Goal: Task Accomplishment & Management: Manage account settings

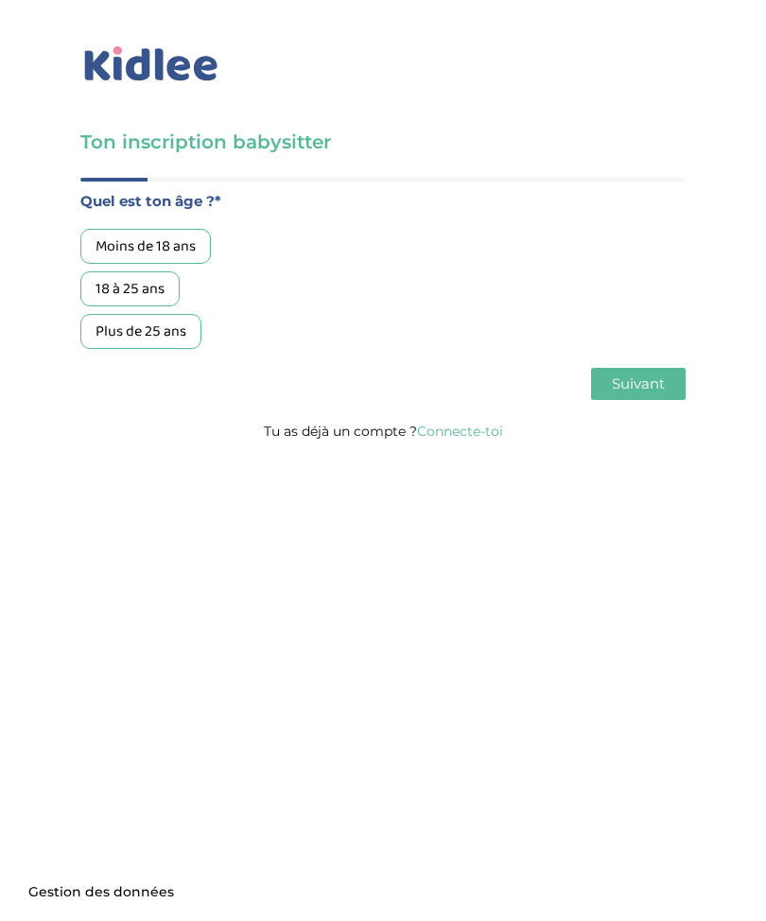
click at [458, 430] on link "Connecte-toi" at bounding box center [460, 431] width 86 height 17
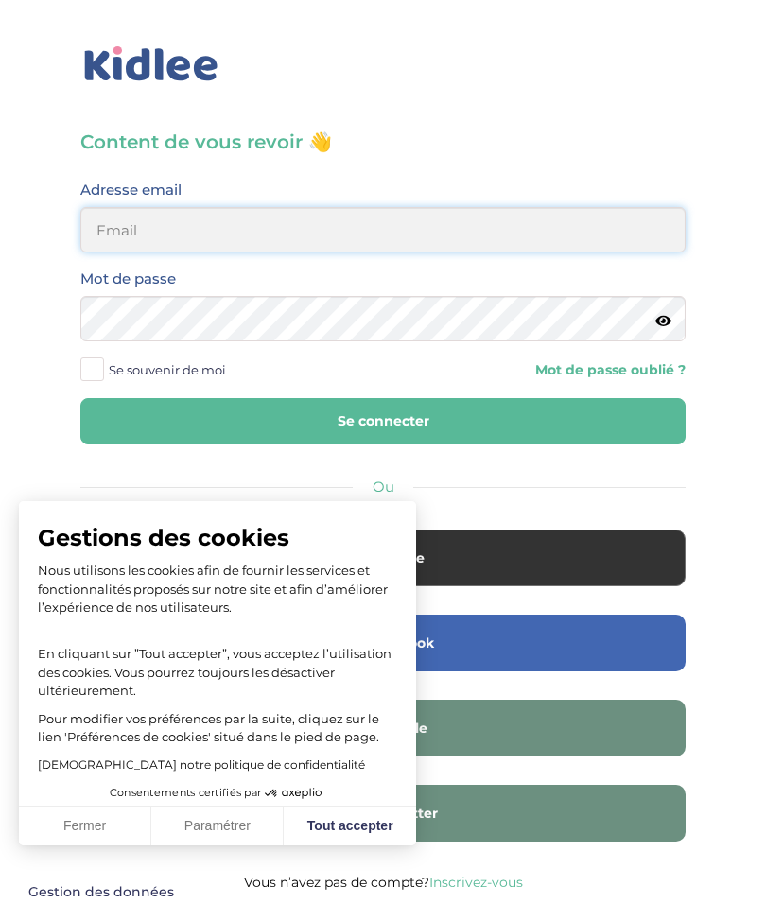
click at [115, 233] on input "email" at bounding box center [382, 229] width 605 height 45
type input "yasmineseghiri@outlook.fr"
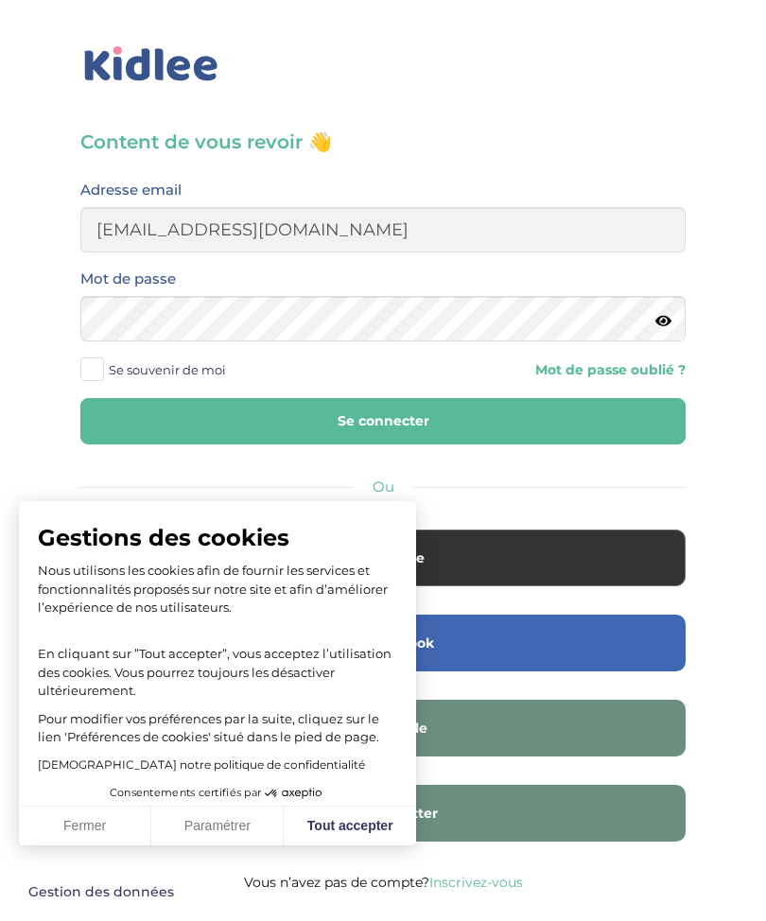
click at [138, 410] on button "Se connecter" at bounding box center [382, 421] width 605 height 46
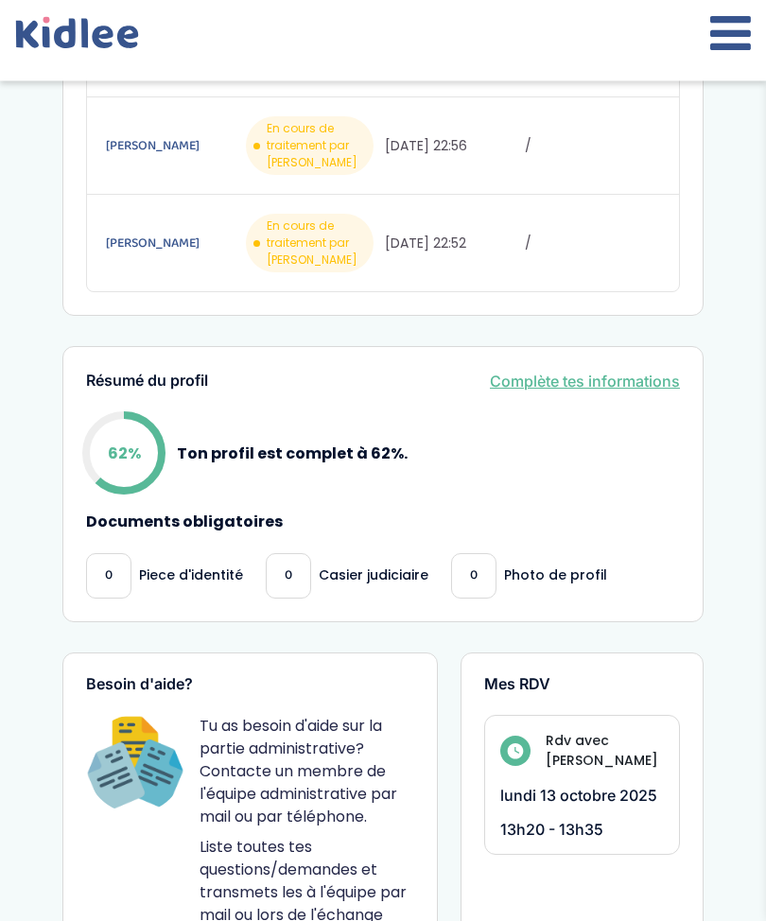
scroll to position [693, 0]
click at [599, 392] on link "Complète tes informations" at bounding box center [585, 381] width 190 height 23
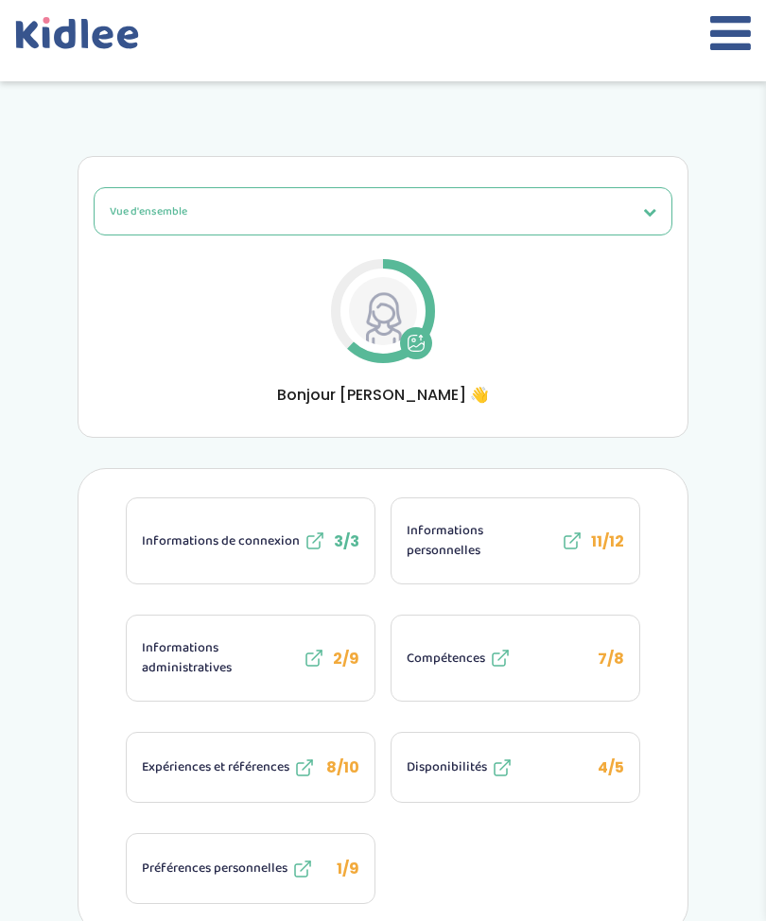
click at [407, 353] on button at bounding box center [416, 343] width 32 height 32
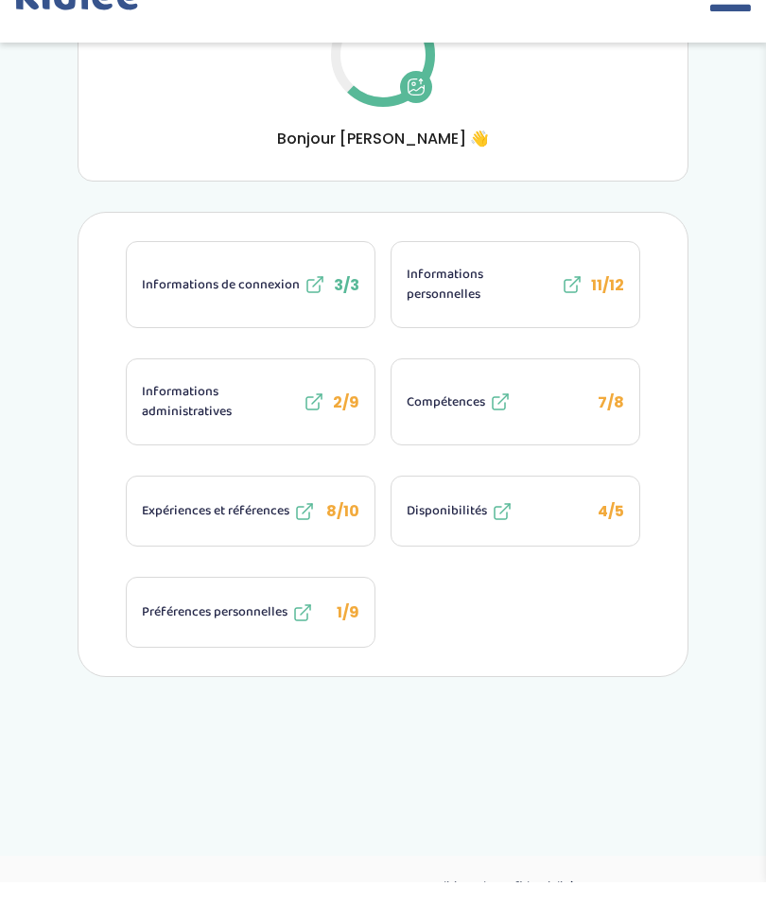
scroll to position [216, 0]
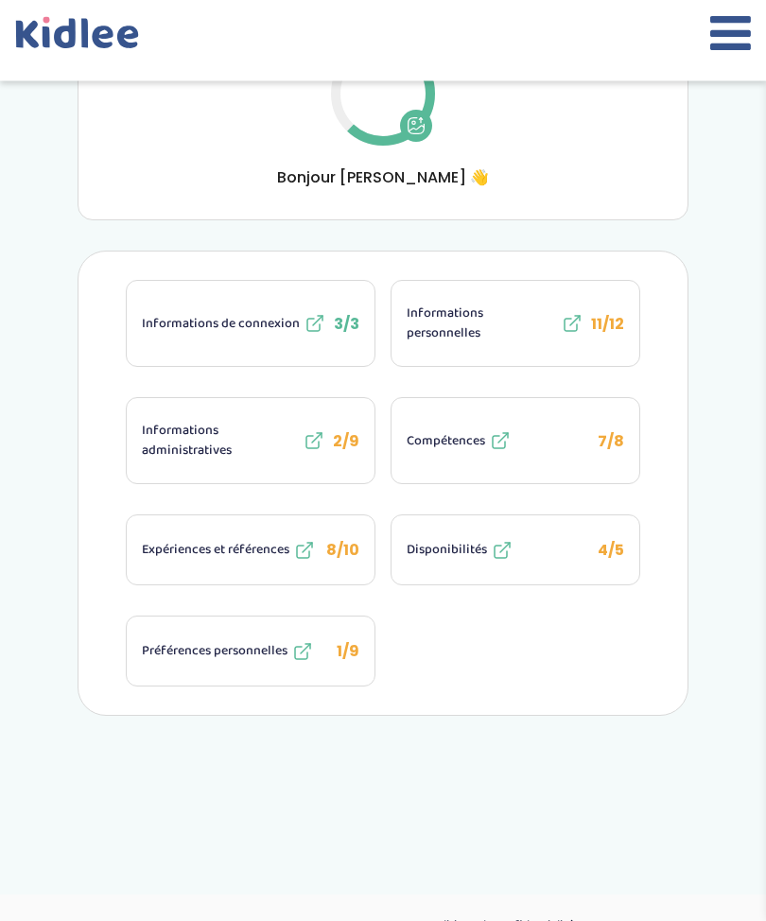
click at [179, 438] on span "Informations administratives" at bounding box center [220, 442] width 157 height 40
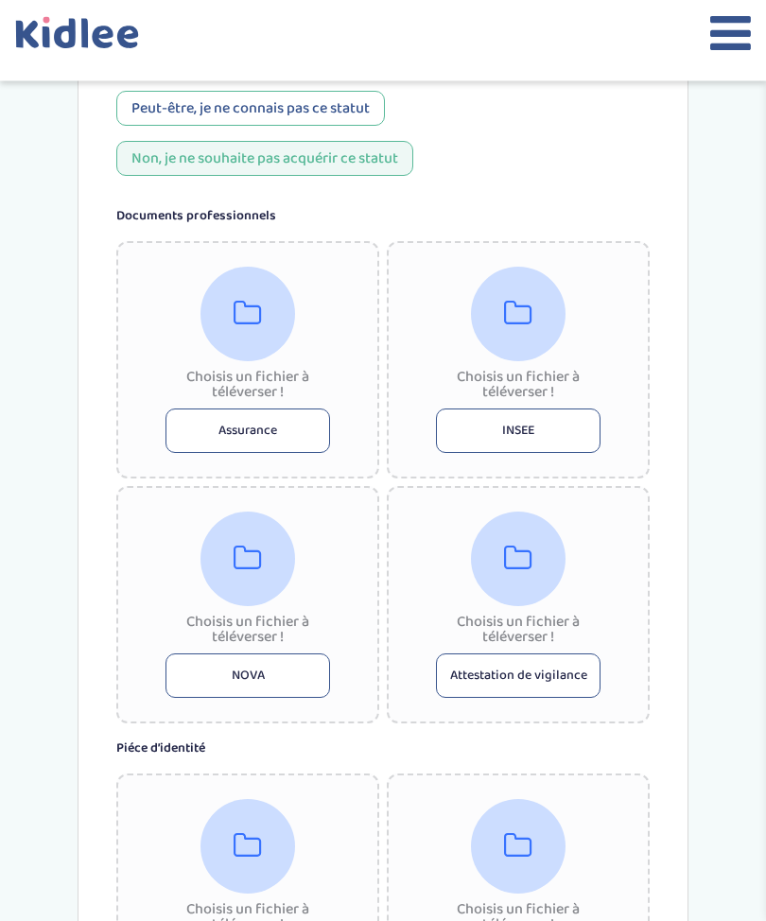
scroll to position [759, 0]
click at [238, 329] on icon at bounding box center [247, 314] width 28 height 30
click at [213, 444] on button "Assurance" at bounding box center [247, 430] width 164 height 44
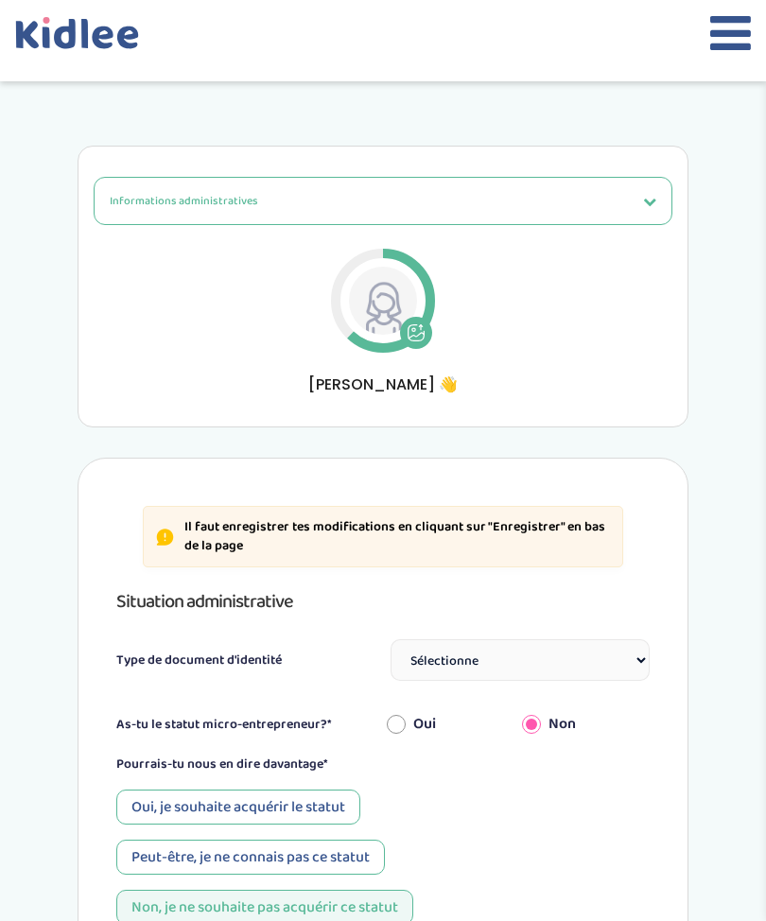
scroll to position [0, 0]
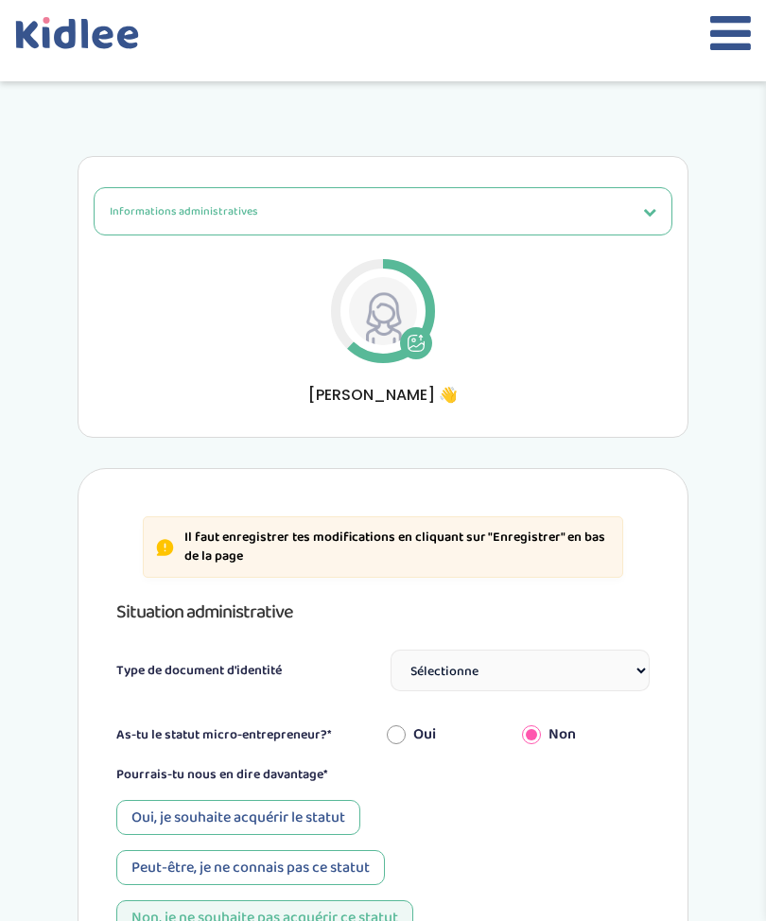
click at [424, 347] on icon at bounding box center [416, 344] width 16 height 16
click at [155, 202] on span "Informations administratives" at bounding box center [184, 211] width 148 height 18
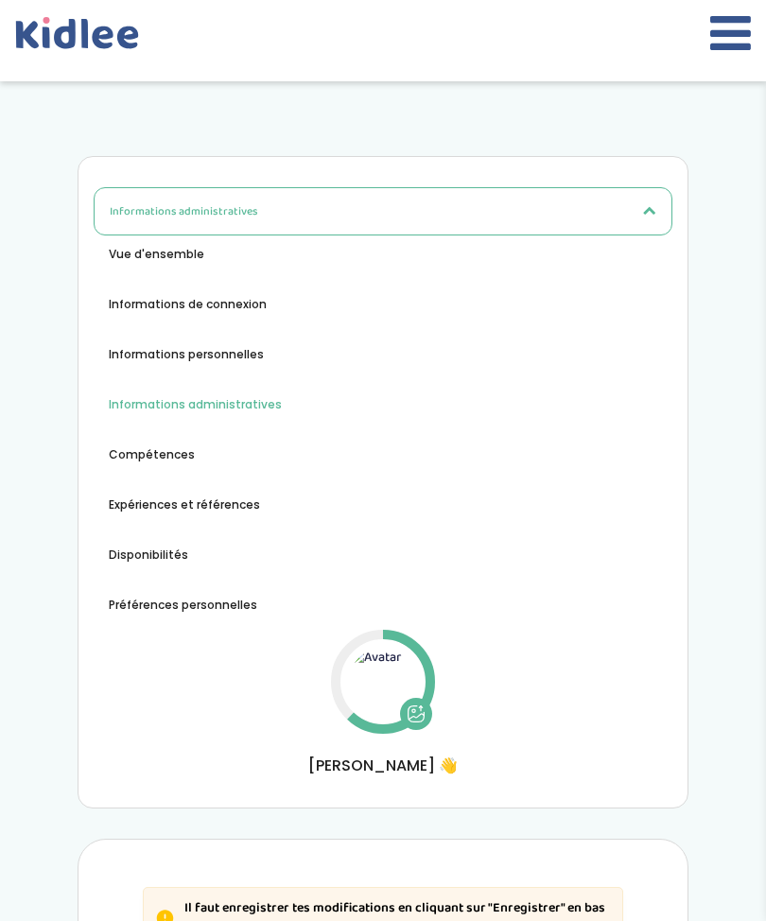
click at [154, 262] on span "Vue d'ensemble" at bounding box center [156, 254] width 95 height 17
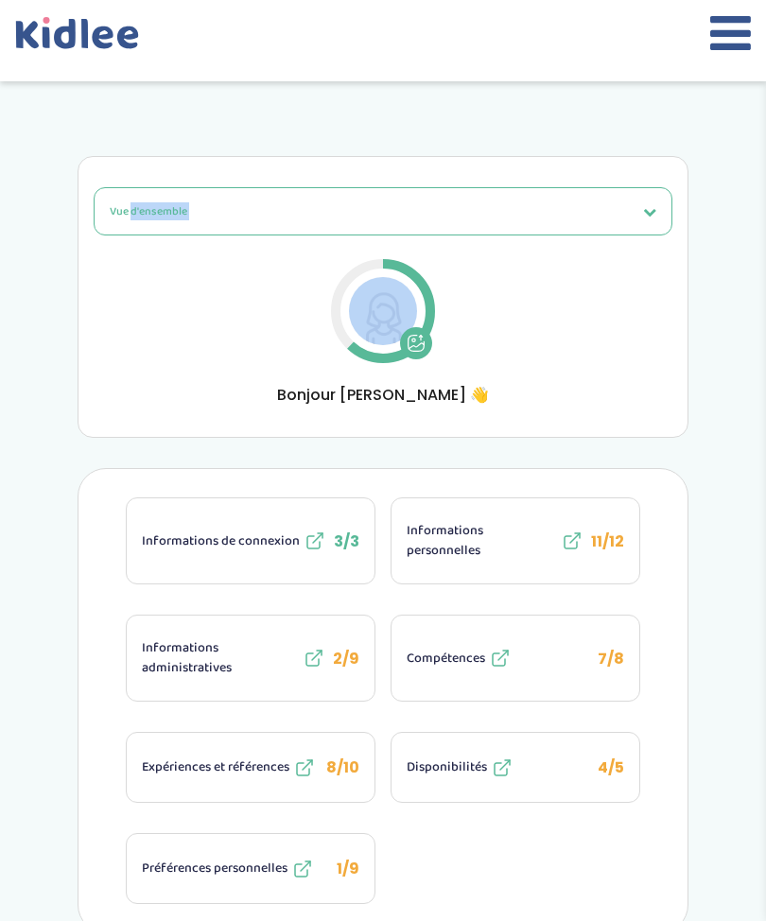
click at [520, 336] on div "Vue d'ensemble Vue d'ensemble Informations de connexion Informations personnell…" at bounding box center [383, 296] width 579 height 219
